Goal: Transaction & Acquisition: Purchase product/service

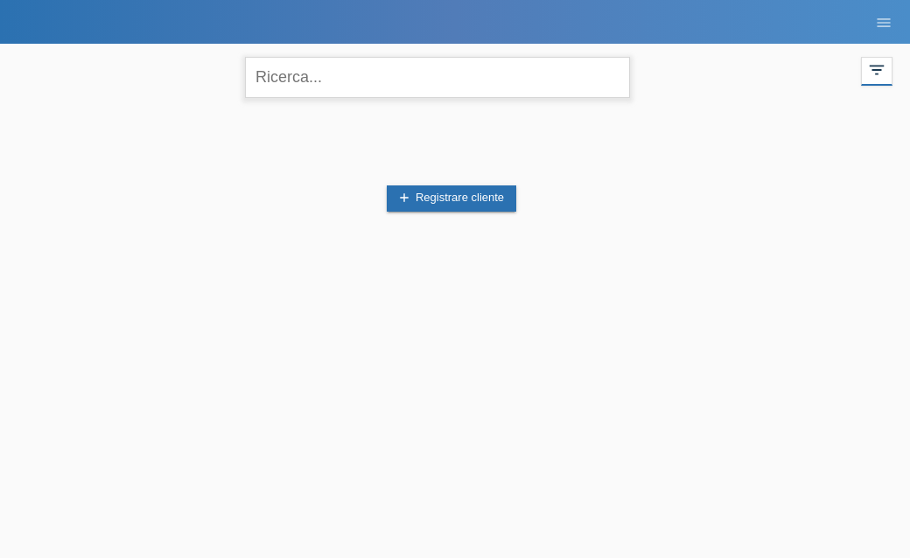
click at [406, 93] on input "text" at bounding box center [437, 77] width 385 height 41
type input "fabiola"
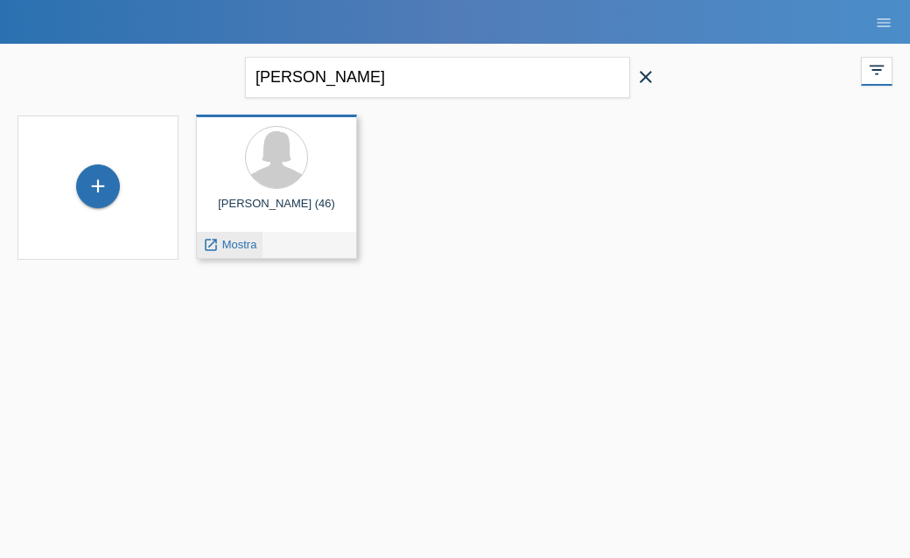
click at [226, 243] on span "Mostra" at bounding box center [239, 244] width 35 height 13
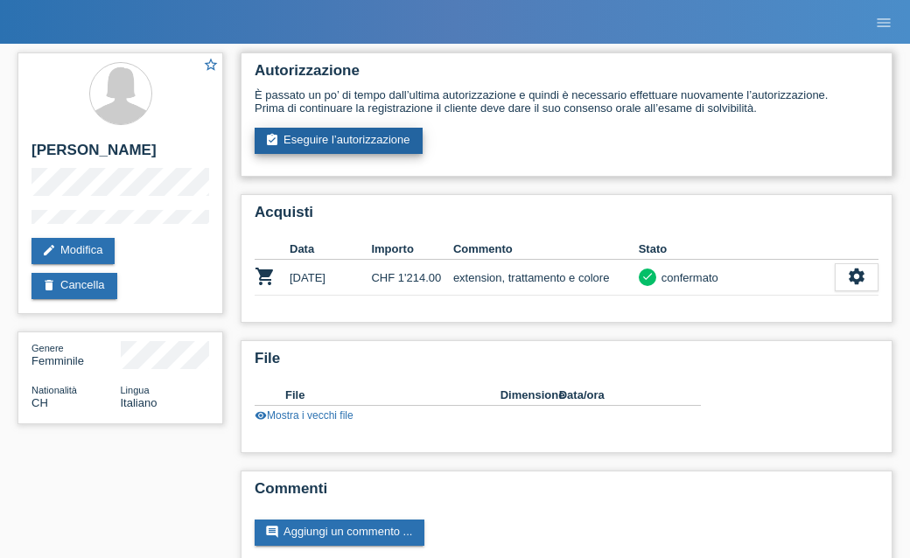
click at [344, 140] on link "assignment_turned_in Eseguire l’autorizzazione" at bounding box center [339, 141] width 168 height 26
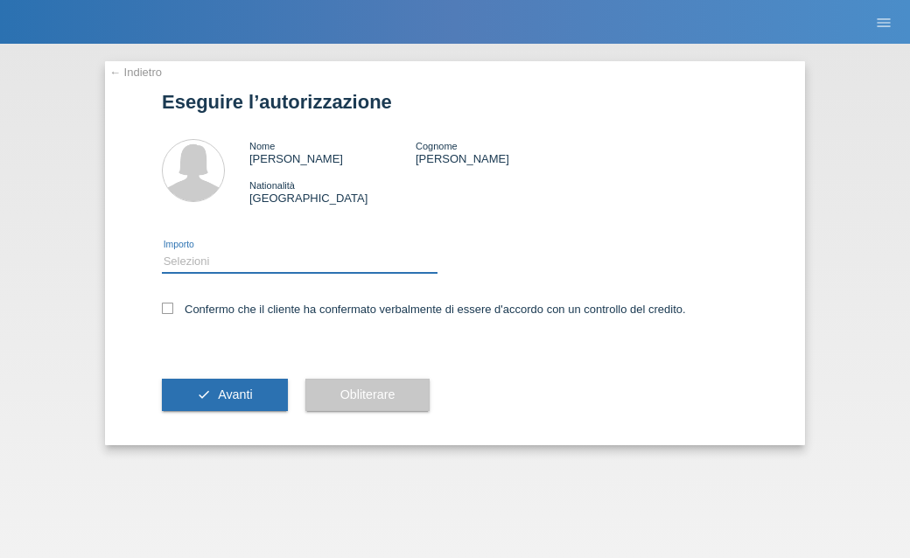
drag, startPoint x: 0, startPoint y: 0, endPoint x: 290, endPoint y: 256, distance: 386.9
click at [291, 256] on select "Selezioni CHF 1.00 - CHF 499.00 CHF 500.00 - CHF 1'749.00 CHF 1'750.00 - CHF 3'…" at bounding box center [300, 261] width 276 height 21
select select "1"
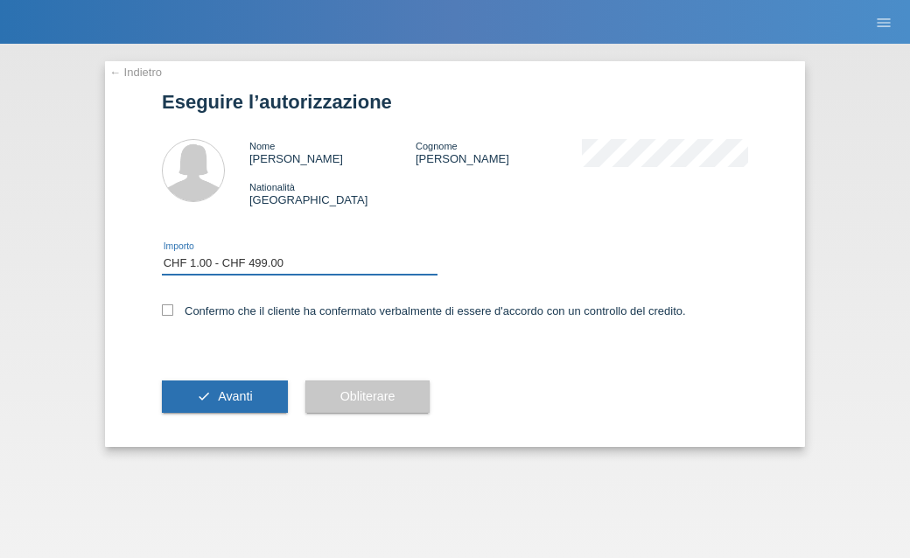
click at [162, 256] on select "Selezioni CHF 1.00 - CHF 499.00 CHF 500.00 - CHF 1'749.00 CHF 1'750.00 - CHF 3'…" at bounding box center [300, 263] width 276 height 21
click at [165, 312] on icon at bounding box center [167, 310] width 11 height 11
click at [165, 312] on input "Confermo che il cliente ha confermato verbalmente di essere d'accordo con un co…" at bounding box center [167, 310] width 11 height 11
checkbox input "true"
drag, startPoint x: 218, startPoint y: 403, endPoint x: 195, endPoint y: 303, distance: 102.3
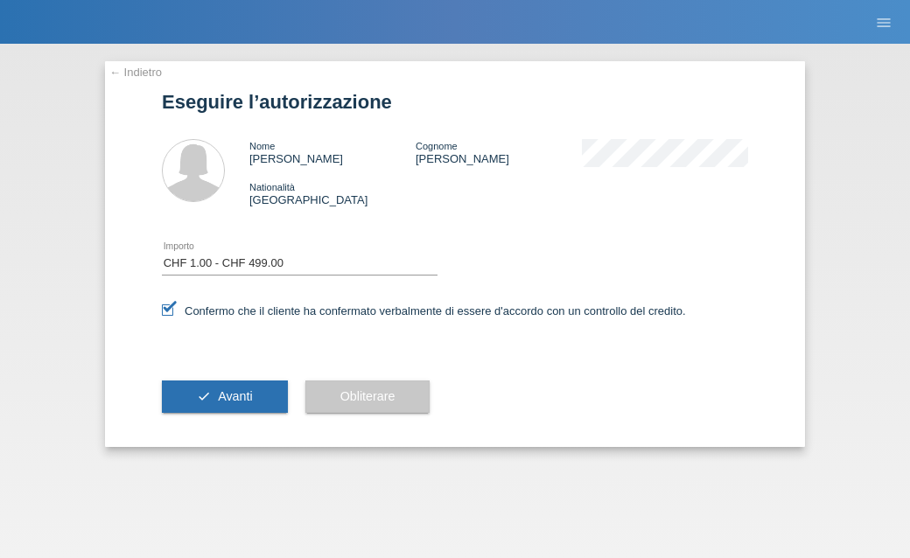
click at [218, 403] on span "Avanti" at bounding box center [235, 396] width 34 height 14
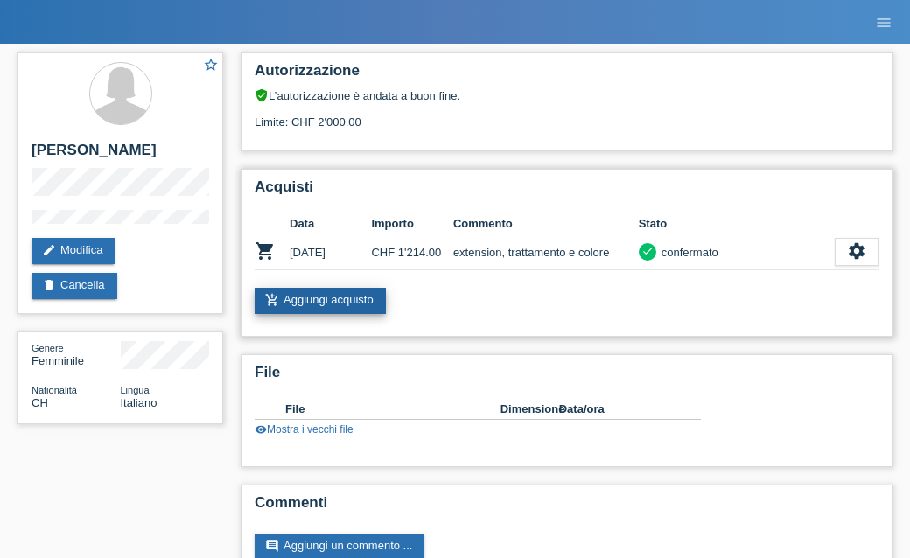
click at [291, 302] on link "add_shopping_cart Aggiungi acquisto" at bounding box center [320, 301] width 131 height 26
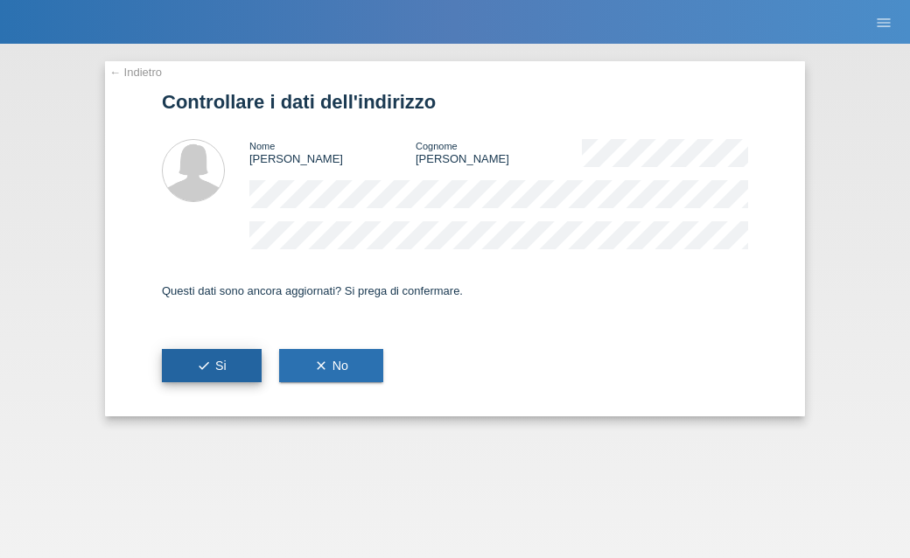
click at [204, 362] on icon "check" at bounding box center [204, 366] width 14 height 14
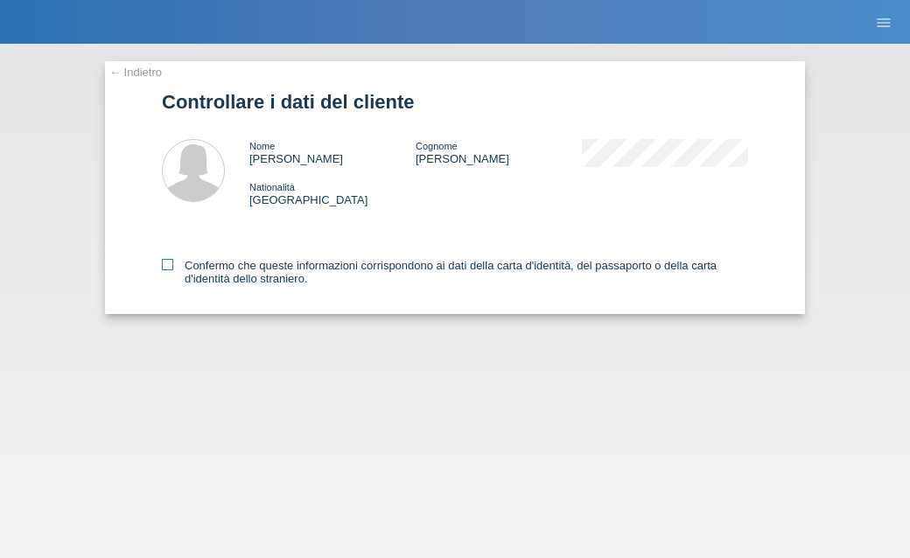
click at [167, 270] on icon at bounding box center [167, 264] width 11 height 11
click at [167, 270] on input "Confermo che queste informazioni corrispondono ai dati della carta d'identità, …" at bounding box center [167, 264] width 11 height 11
checkbox input "true"
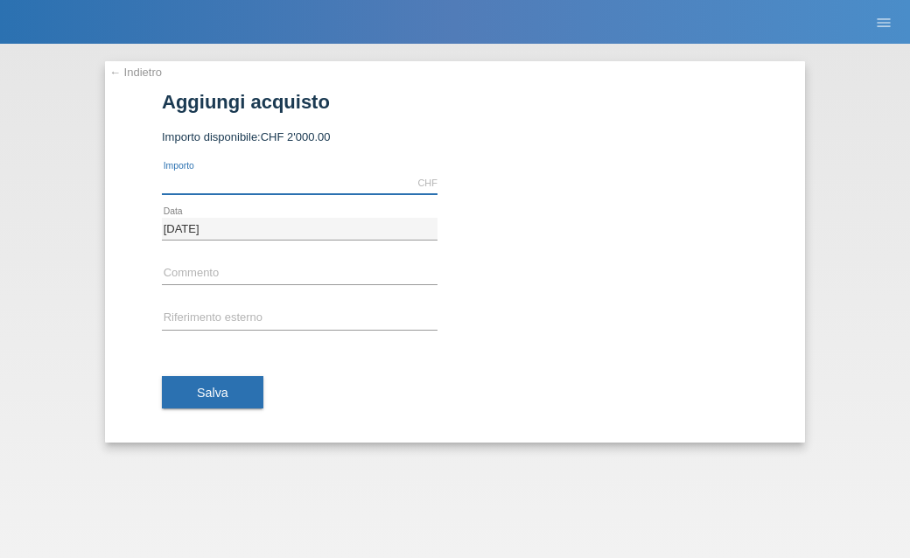
drag, startPoint x: 0, startPoint y: 0, endPoint x: 294, endPoint y: 185, distance: 347.2
click at [294, 185] on input "text" at bounding box center [300, 183] width 276 height 22
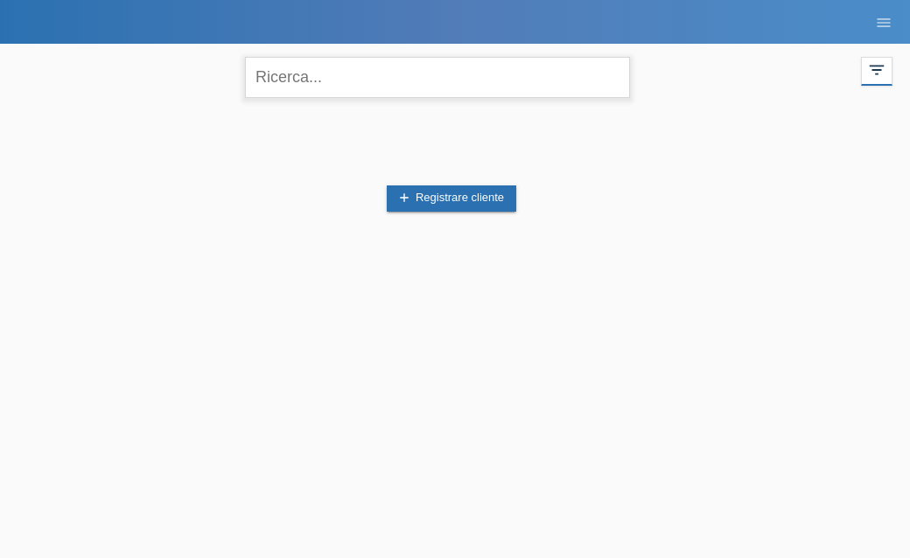
click at [461, 69] on input "text" at bounding box center [437, 77] width 385 height 41
type input "fabiola"
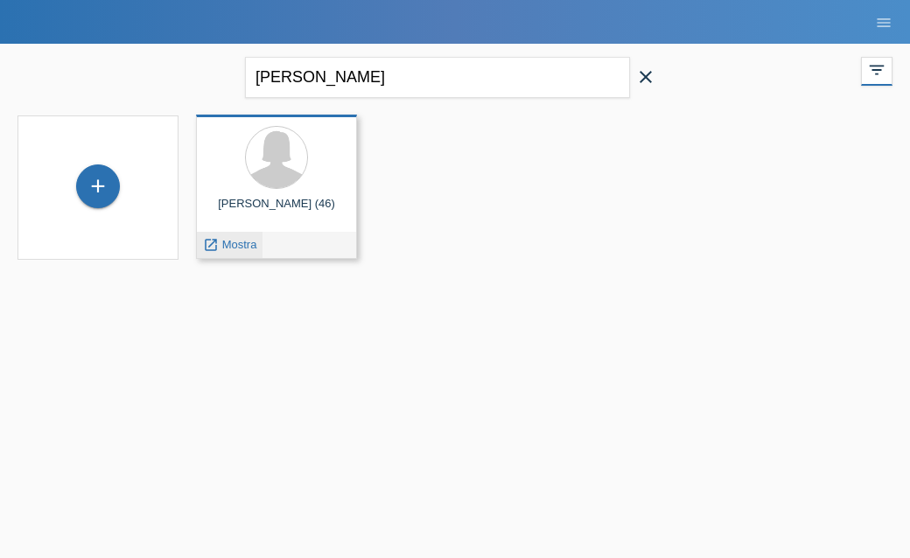
click at [223, 244] on span "Mostra" at bounding box center [239, 244] width 35 height 13
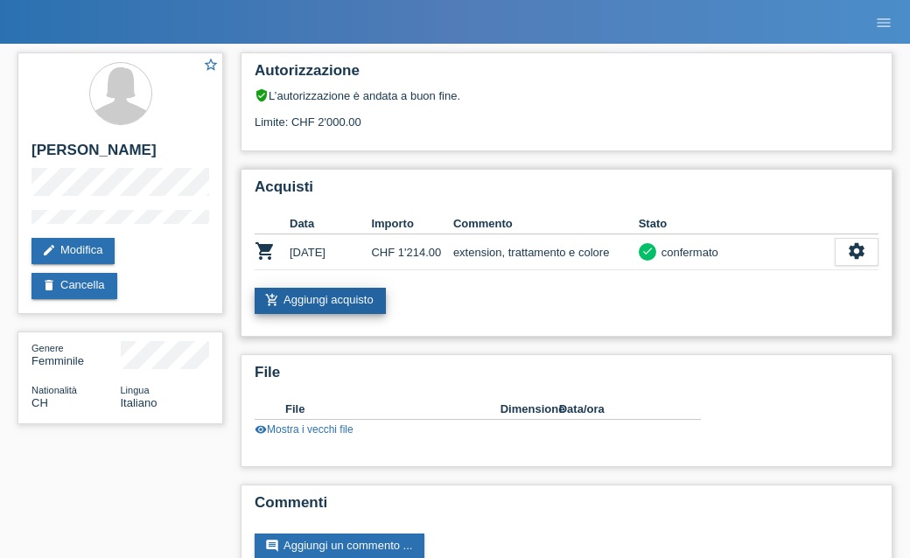
click at [330, 311] on link "add_shopping_cart Aggiungi acquisto" at bounding box center [320, 301] width 131 height 26
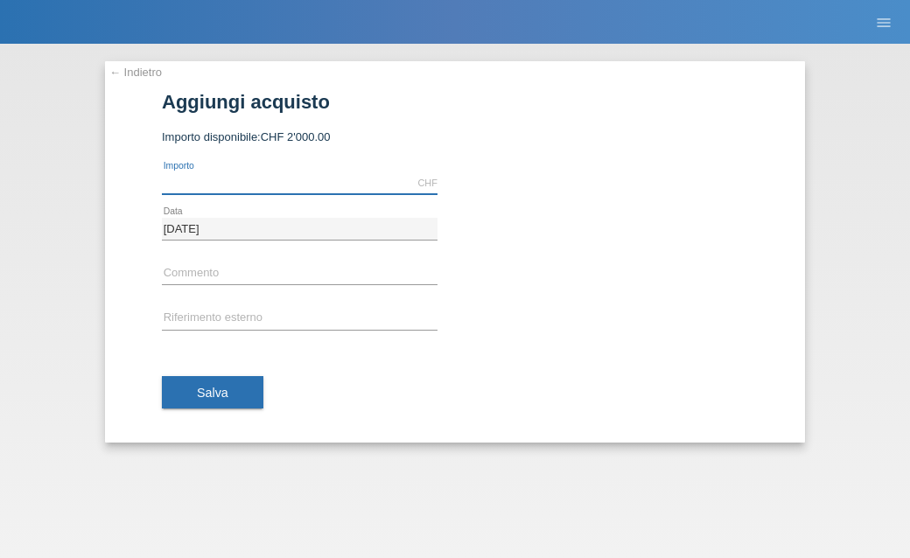
click at [220, 191] on input "text" at bounding box center [300, 183] width 276 height 22
type input "1009.00"
click at [187, 270] on input "text" at bounding box center [300, 274] width 276 height 22
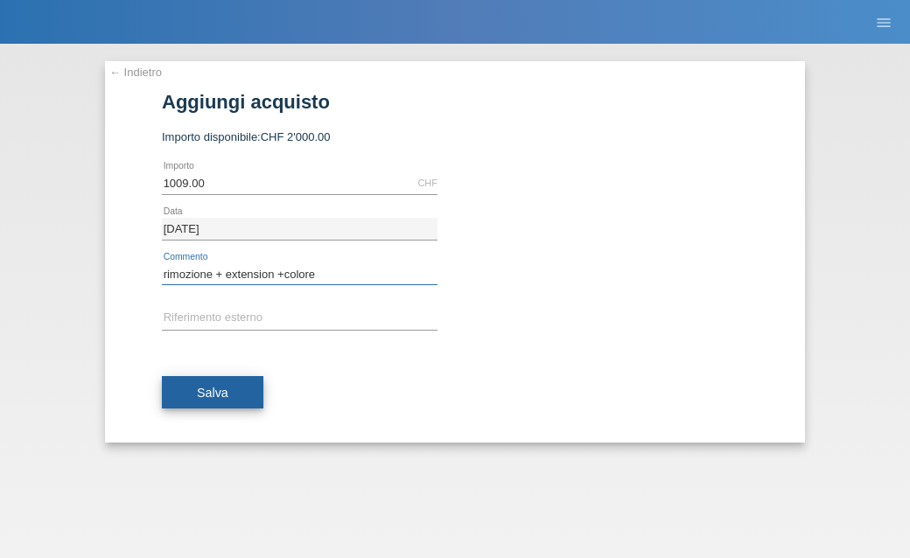
type input "rimozione + extension +colore"
click at [216, 390] on span "Salva" at bounding box center [213, 393] width 32 height 14
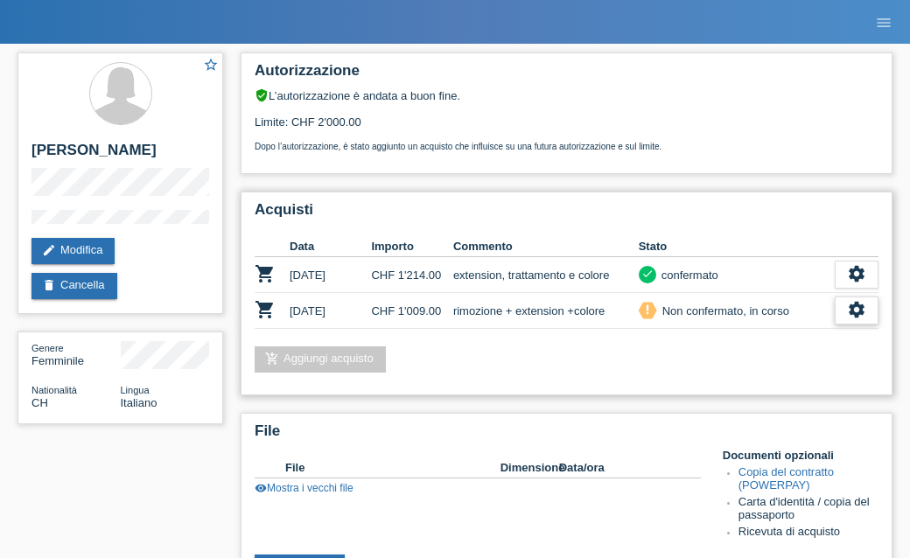
click at [860, 319] on icon "settings" at bounding box center [856, 309] width 19 height 19
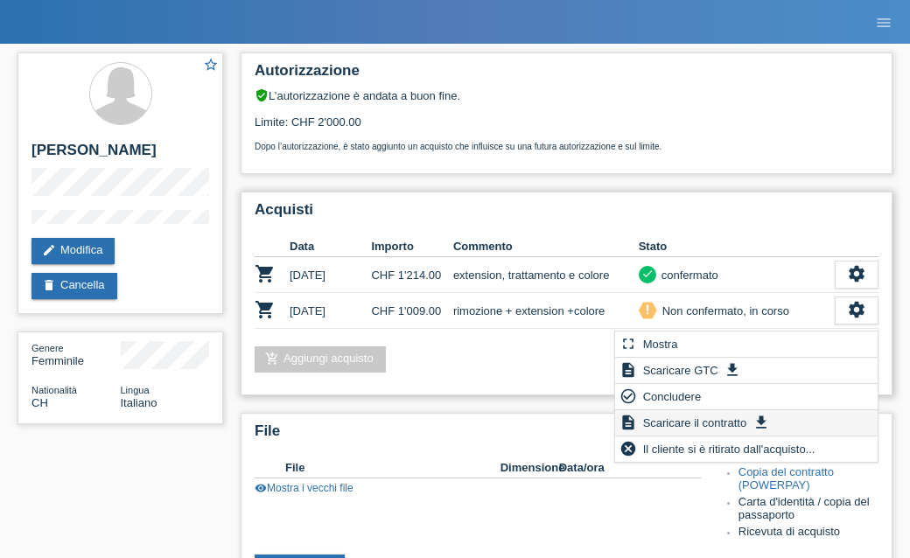
click at [732, 420] on span "Scaricare il contratto" at bounding box center [695, 422] width 109 height 21
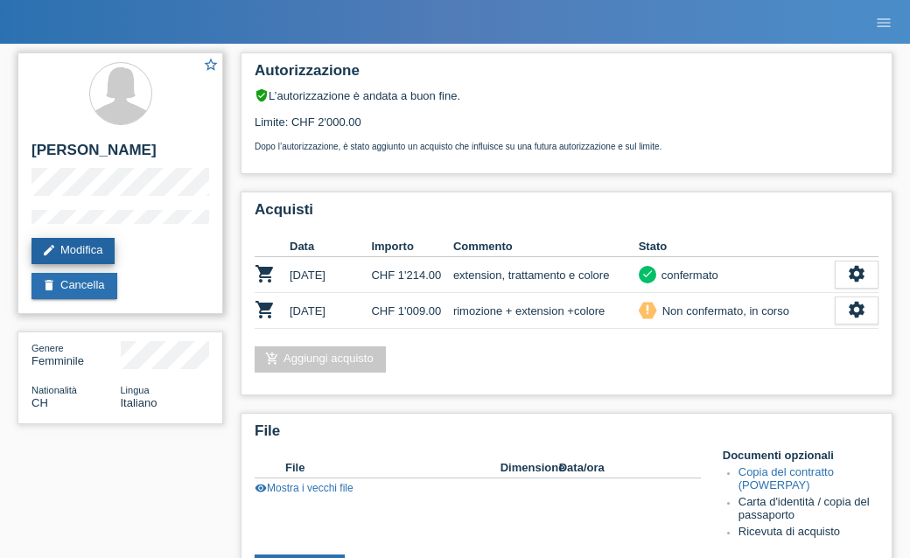
click at [105, 248] on link "edit Modifica" at bounding box center [73, 251] width 83 height 26
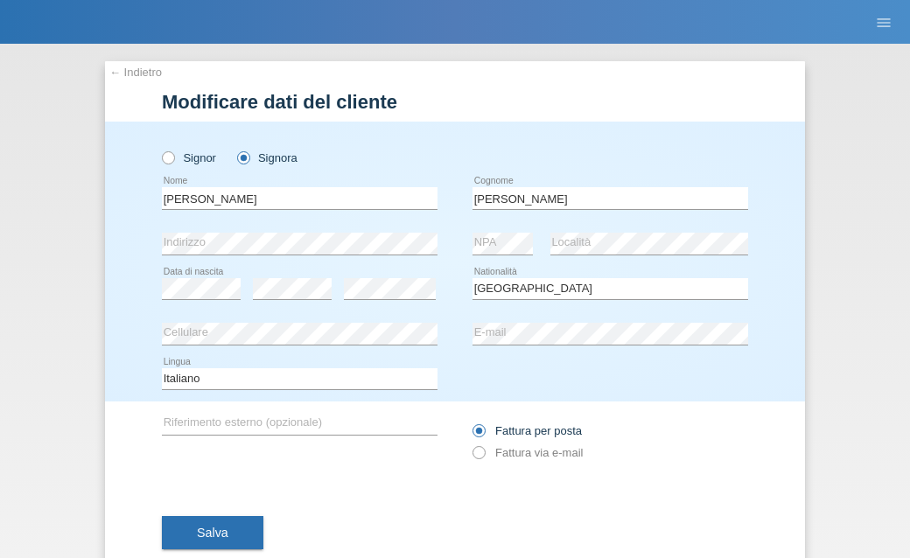
select select "CH"
